Goal: Task Accomplishment & Management: Complete application form

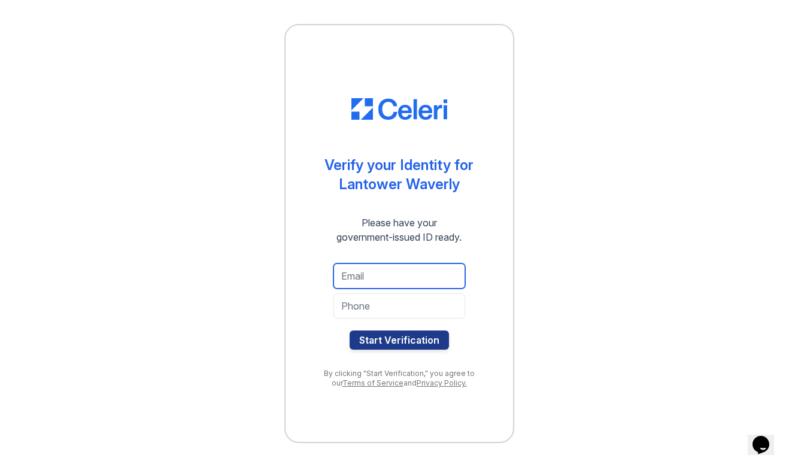
type input "[EMAIL_ADDRESS][DOMAIN_NAME]"
click at [499, 288] on div "Verify your Identity for Lantower Waverly Please have your government-issued ID…" at bounding box center [399, 233] width 230 height 419
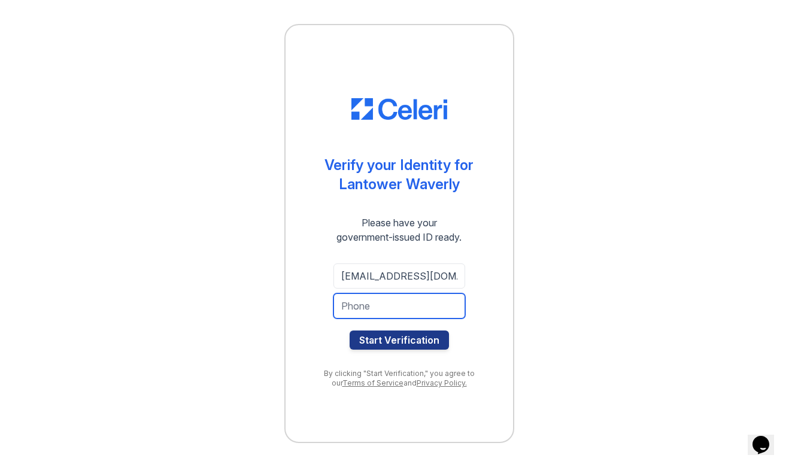
click at [396, 311] on input "tel" at bounding box center [399, 305] width 132 height 25
type input "3056474445"
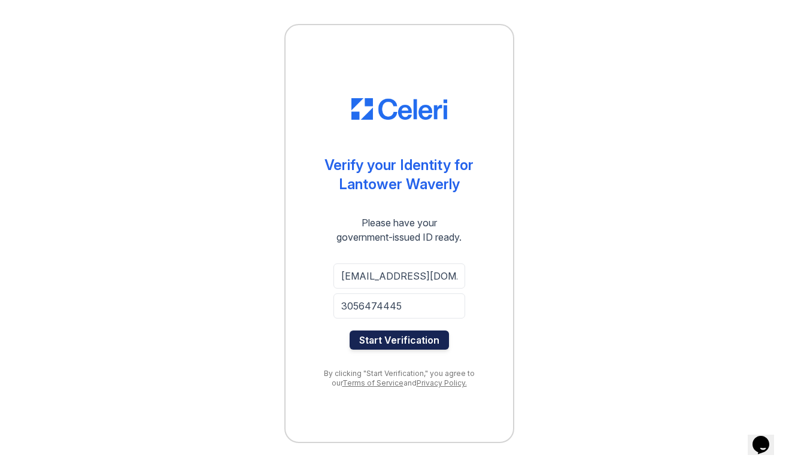
click at [396, 335] on button "Start Verification" at bounding box center [398, 339] width 99 height 19
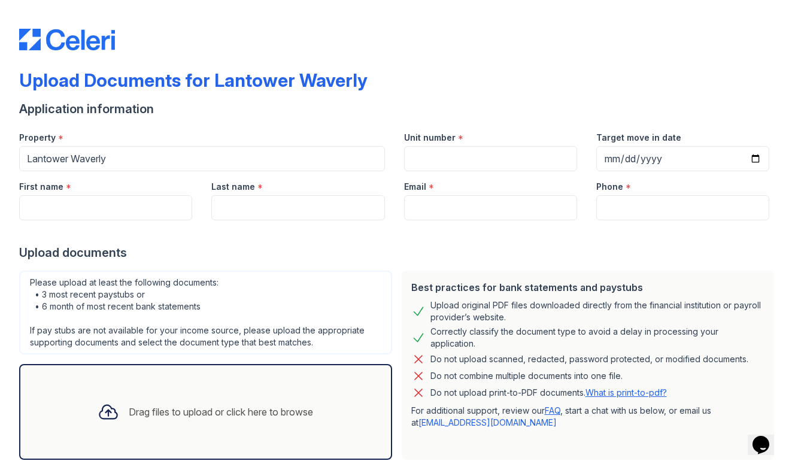
scroll to position [39, 0]
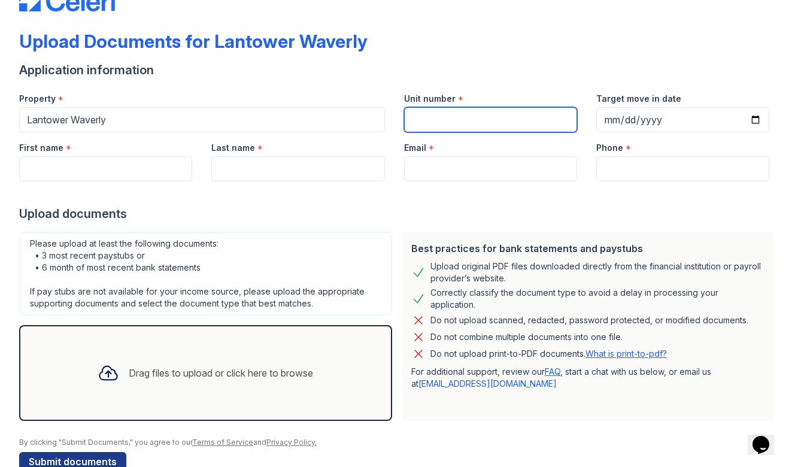
click at [436, 117] on input "Unit number" at bounding box center [490, 119] width 173 height 25
type input "11300"
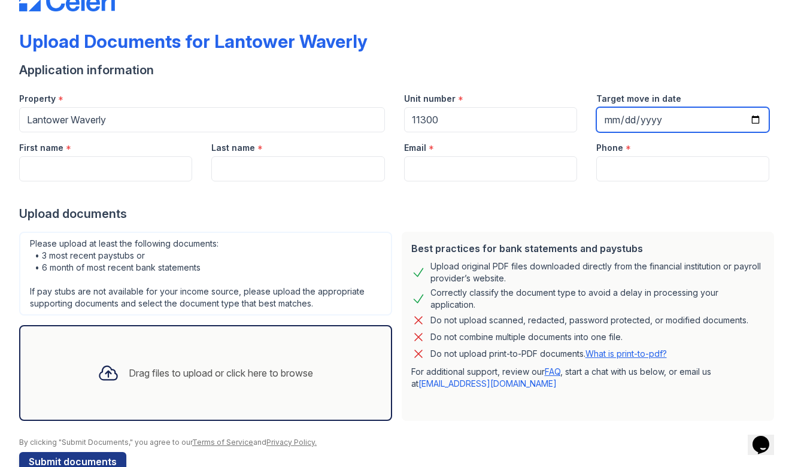
click at [609, 121] on input "Target move in date" at bounding box center [682, 119] width 173 height 25
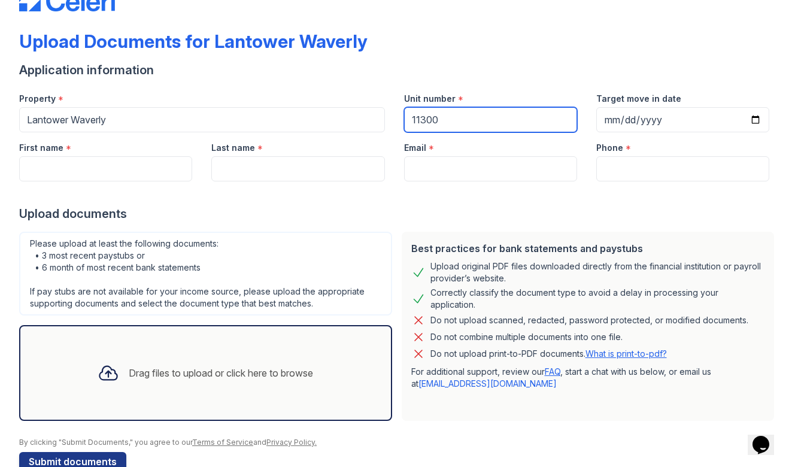
click at [466, 129] on input "11300" at bounding box center [490, 119] width 173 height 25
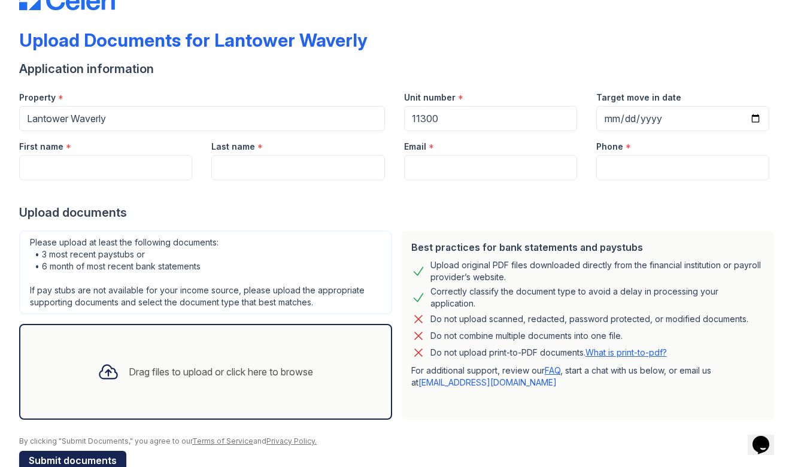
scroll to position [48, 0]
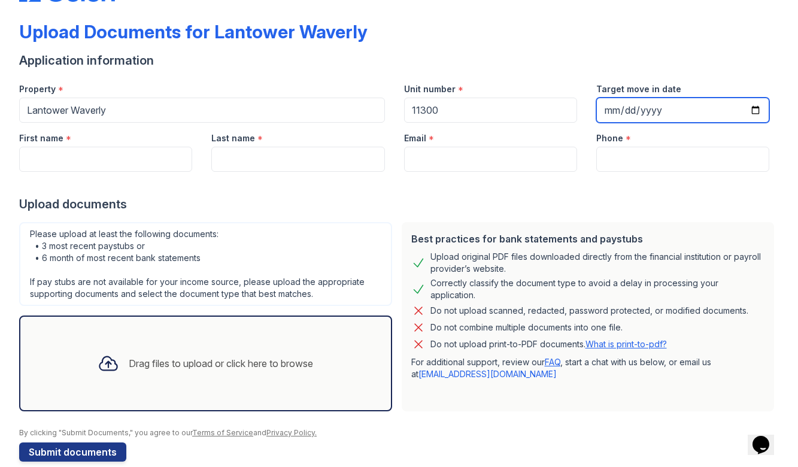
click at [607, 112] on input "Target move in date" at bounding box center [682, 110] width 173 height 25
type input "[DATE]"
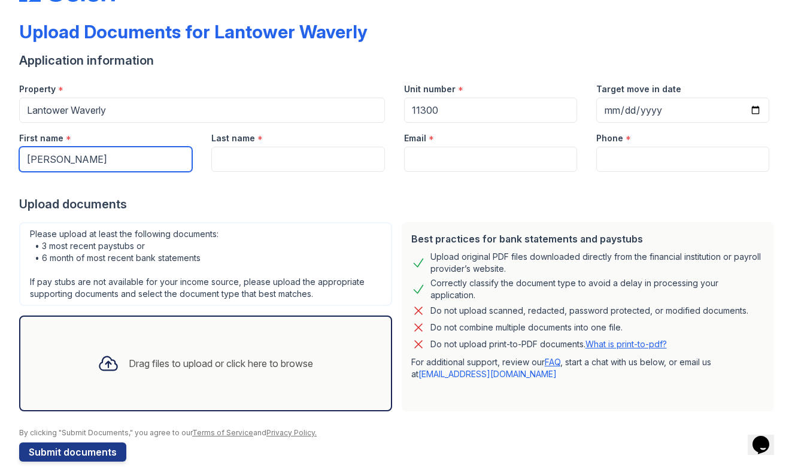
type input "[PERSON_NAME]"
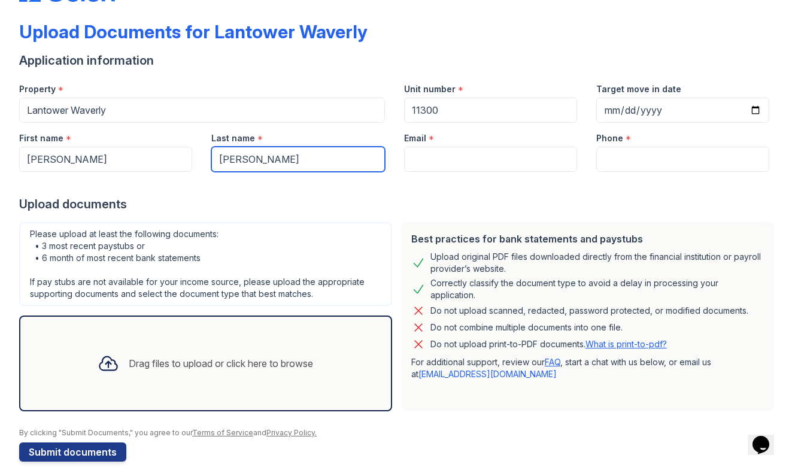
type input "[PERSON_NAME]"
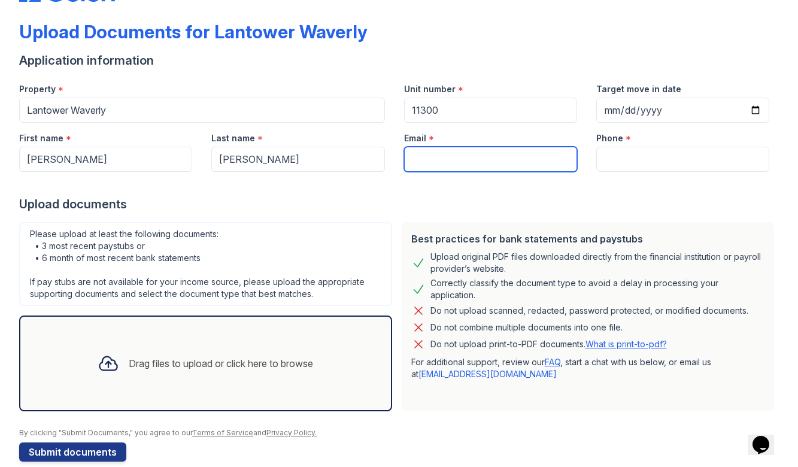
type input "[EMAIL_ADDRESS][DOMAIN_NAME]"
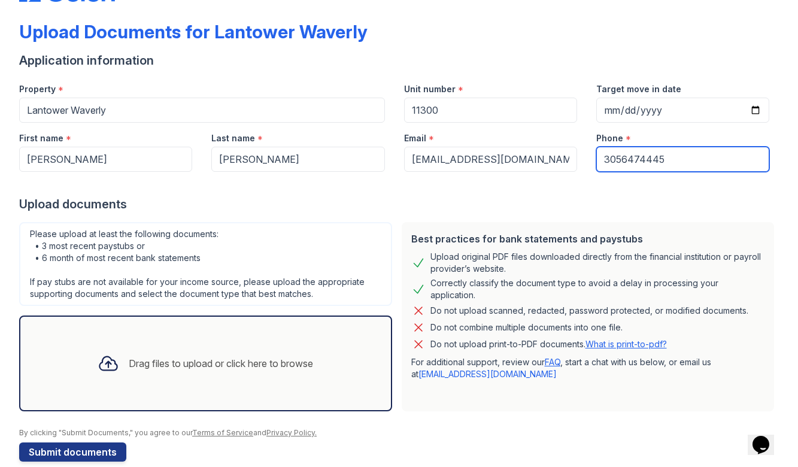
type input "3056474445"
click at [225, 240] on div "Please upload at least the following documents: • 3 most recent paystubs or • 6…" at bounding box center [205, 264] width 373 height 84
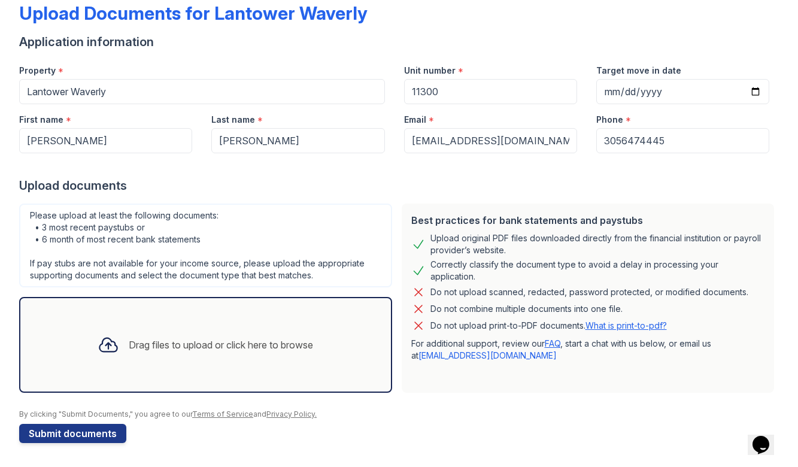
scroll to position [0, 0]
click at [160, 327] on div "Drag files to upload or click here to browse" at bounding box center [205, 344] width 235 height 41
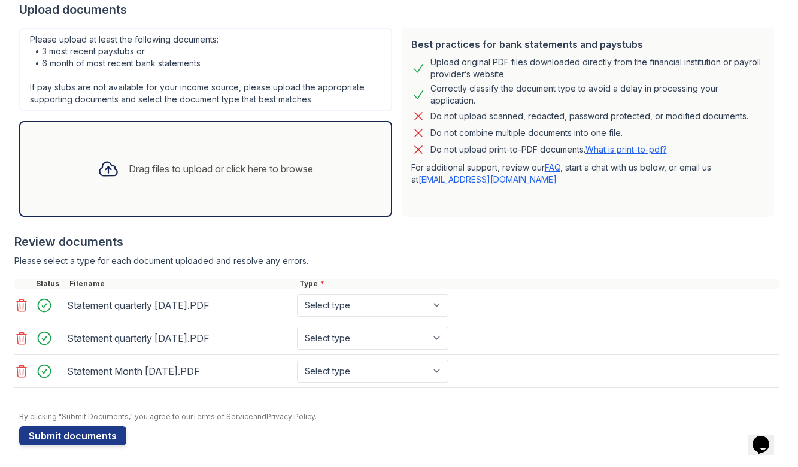
scroll to position [245, 0]
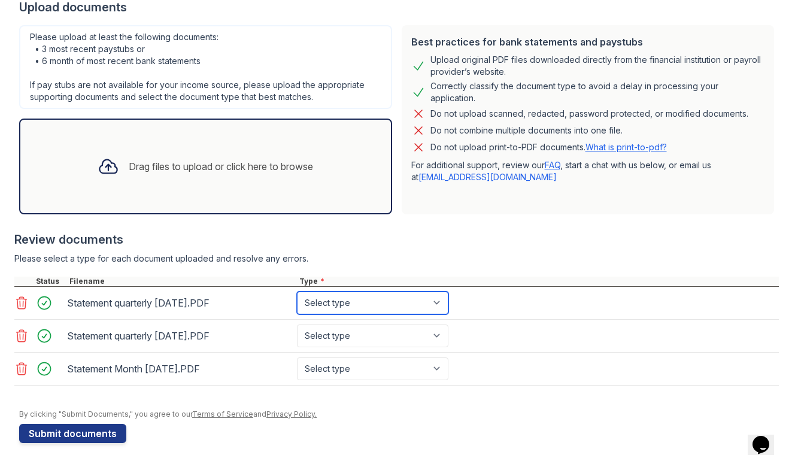
select select "bank_statement"
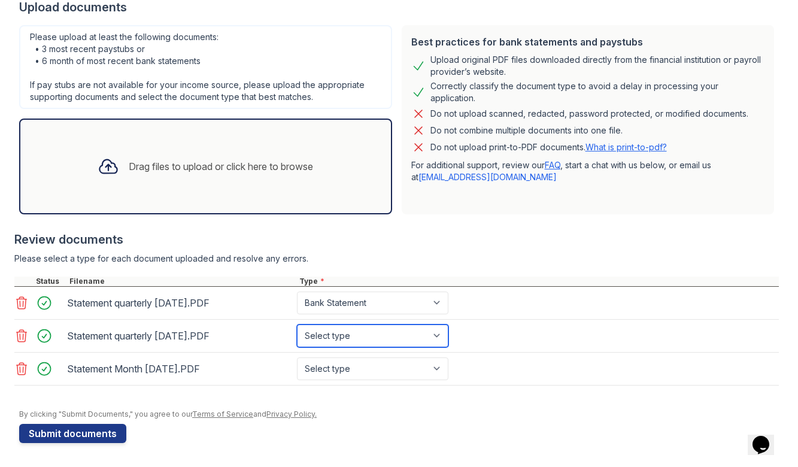
select select "bank_statement"
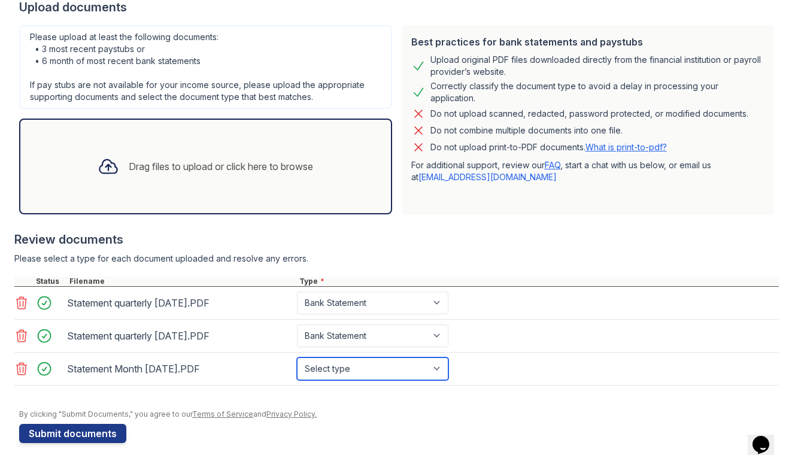
select select "bank_statement"
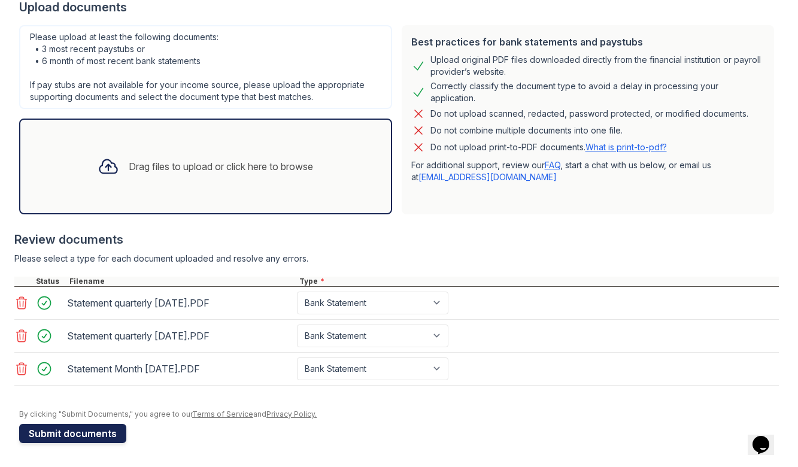
click at [87, 434] on button "Submit documents" at bounding box center [72, 433] width 107 height 19
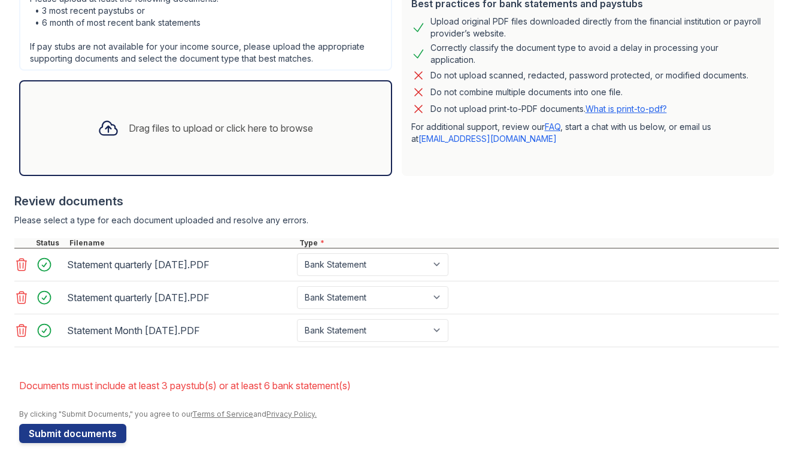
click at [23, 263] on icon at bounding box center [22, 265] width 10 height 12
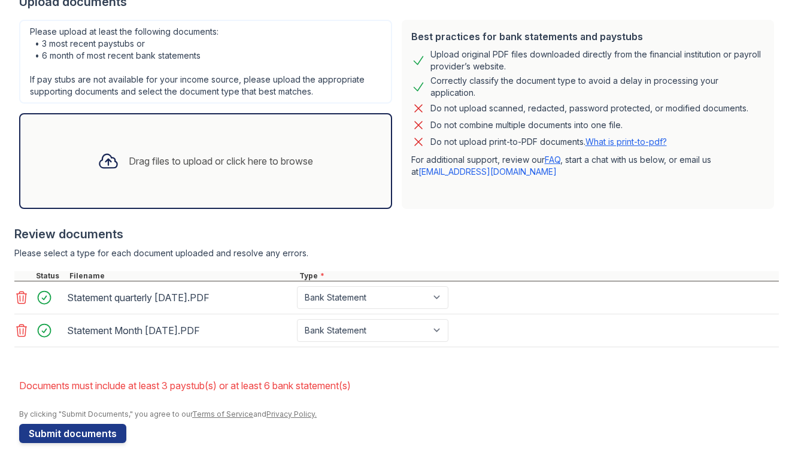
click at [22, 292] on icon at bounding box center [21, 297] width 14 height 14
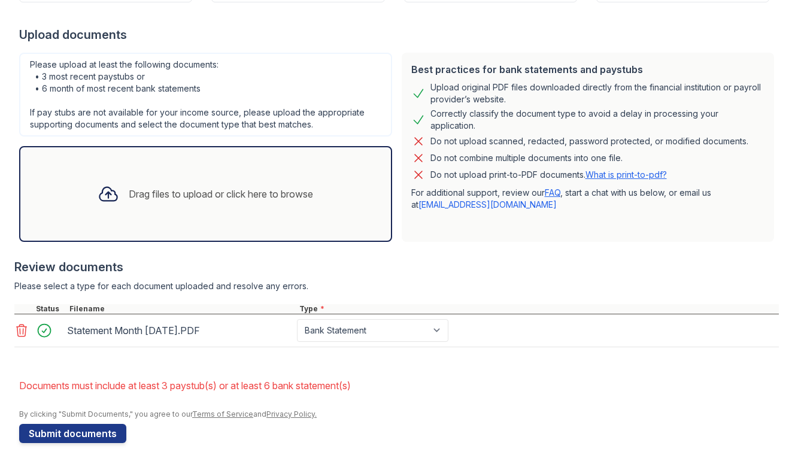
click at [23, 329] on icon at bounding box center [22, 330] width 10 height 12
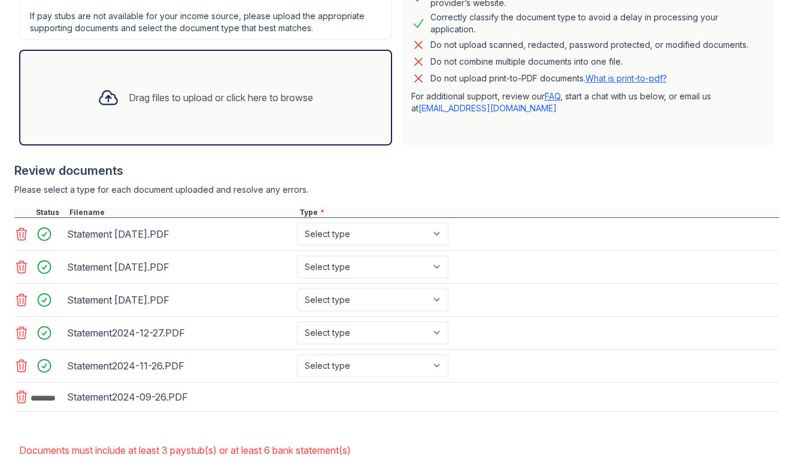
scroll to position [349, 0]
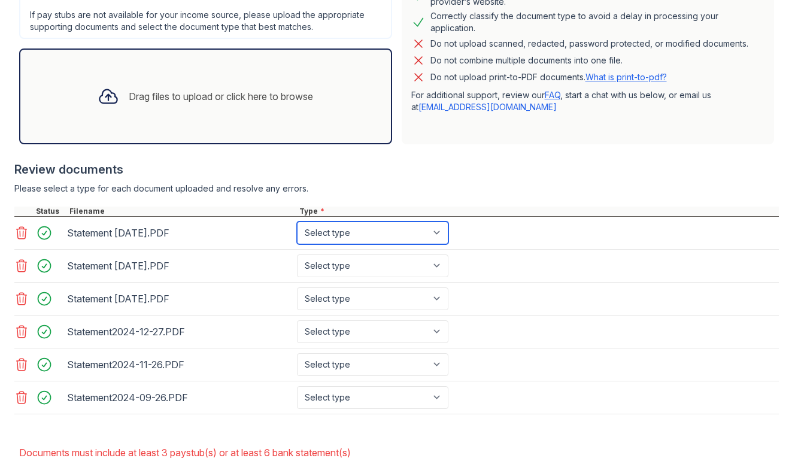
click at [333, 232] on select "Select type Paystub Bank Statement Offer Letter Tax Documents Benefit Award Let…" at bounding box center [372, 232] width 151 height 23
select select "bank_statement"
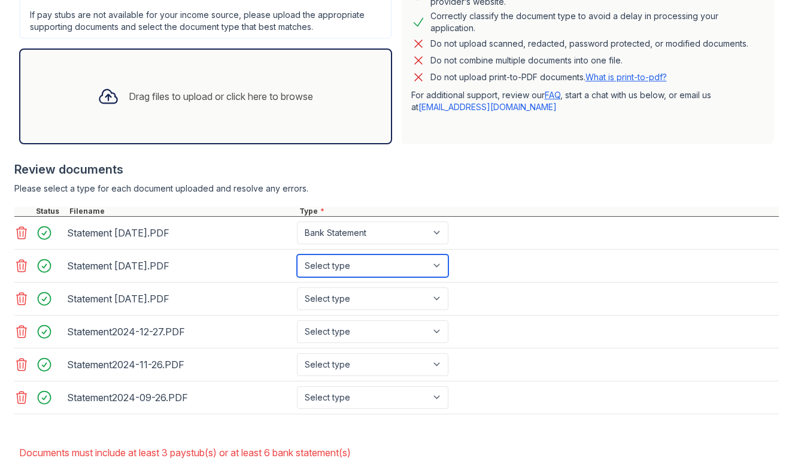
select select "bank_statement"
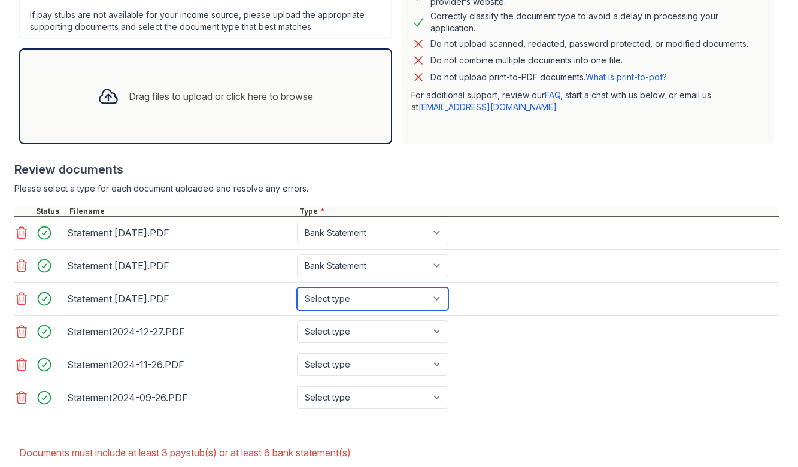
select select "bank_statement"
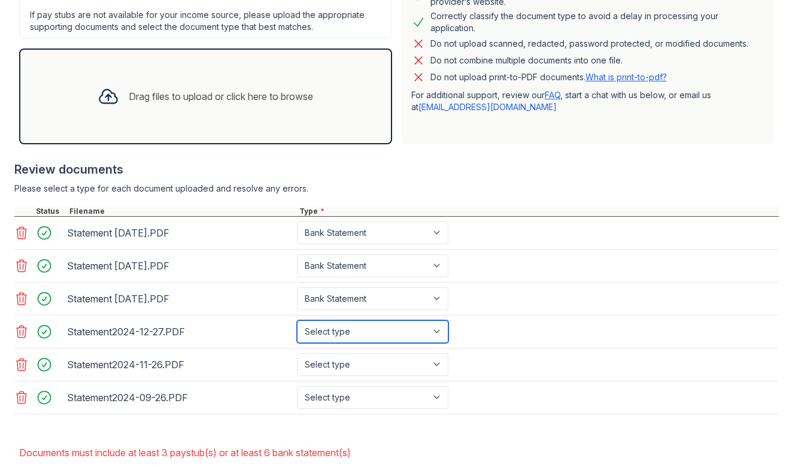
select select "bank_statement"
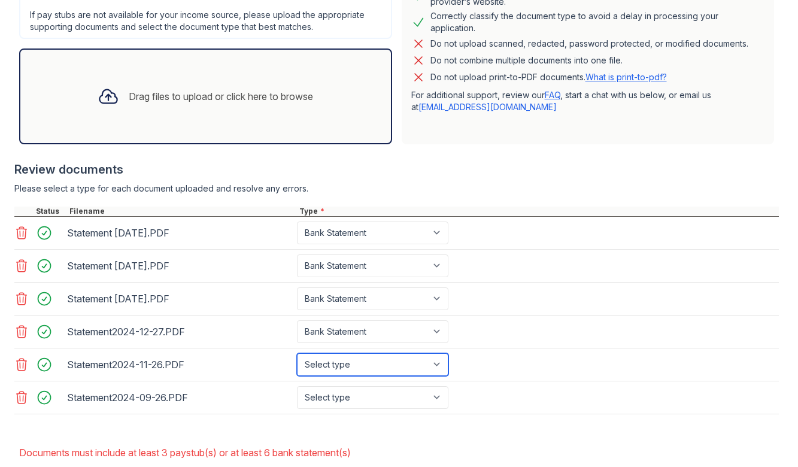
select select "bank_statement"
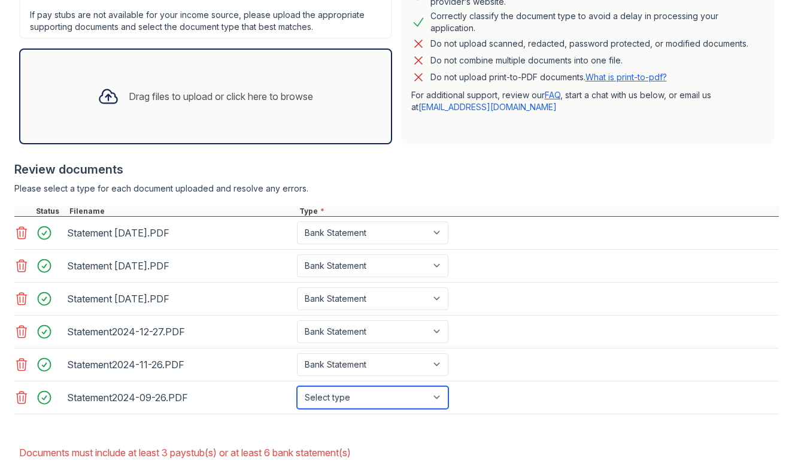
select select "bank_statement"
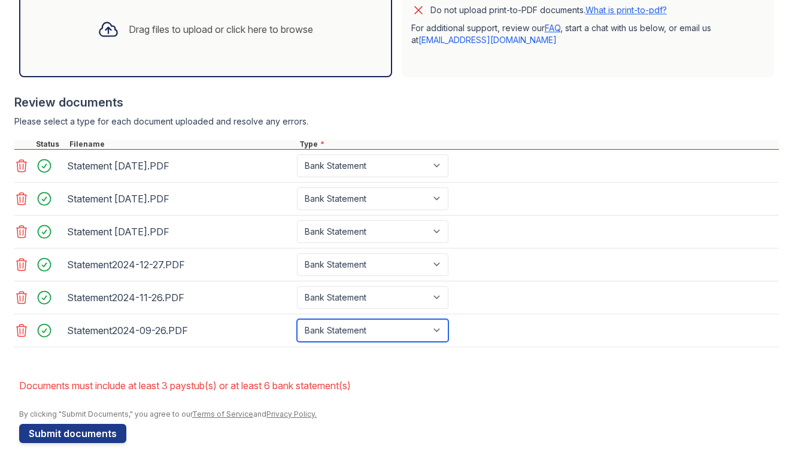
scroll to position [416, 0]
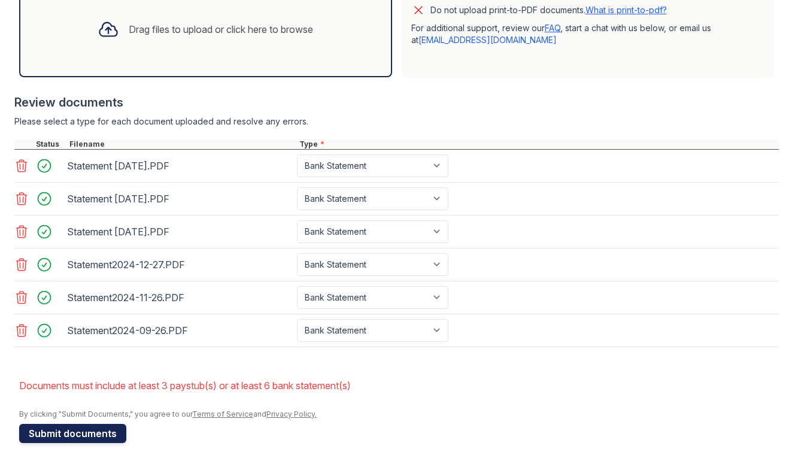
click at [78, 437] on button "Submit documents" at bounding box center [72, 433] width 107 height 19
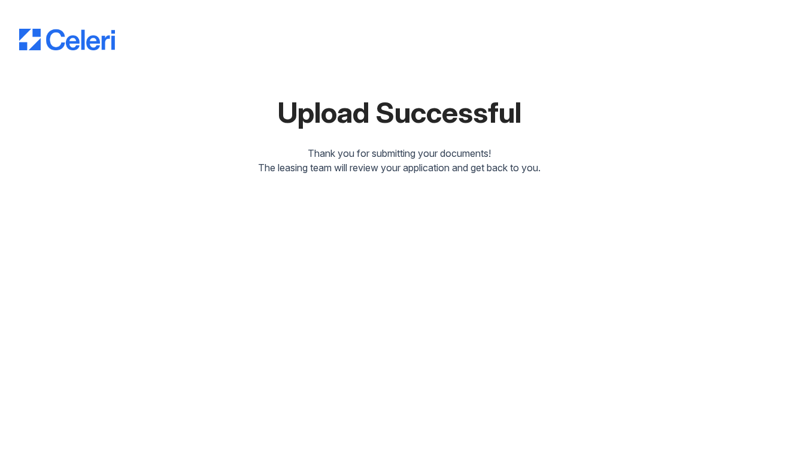
click at [419, 171] on div "The leasing team will review your application and get back to you." at bounding box center [398, 167] width 759 height 14
